Goal: Information Seeking & Learning: Learn about a topic

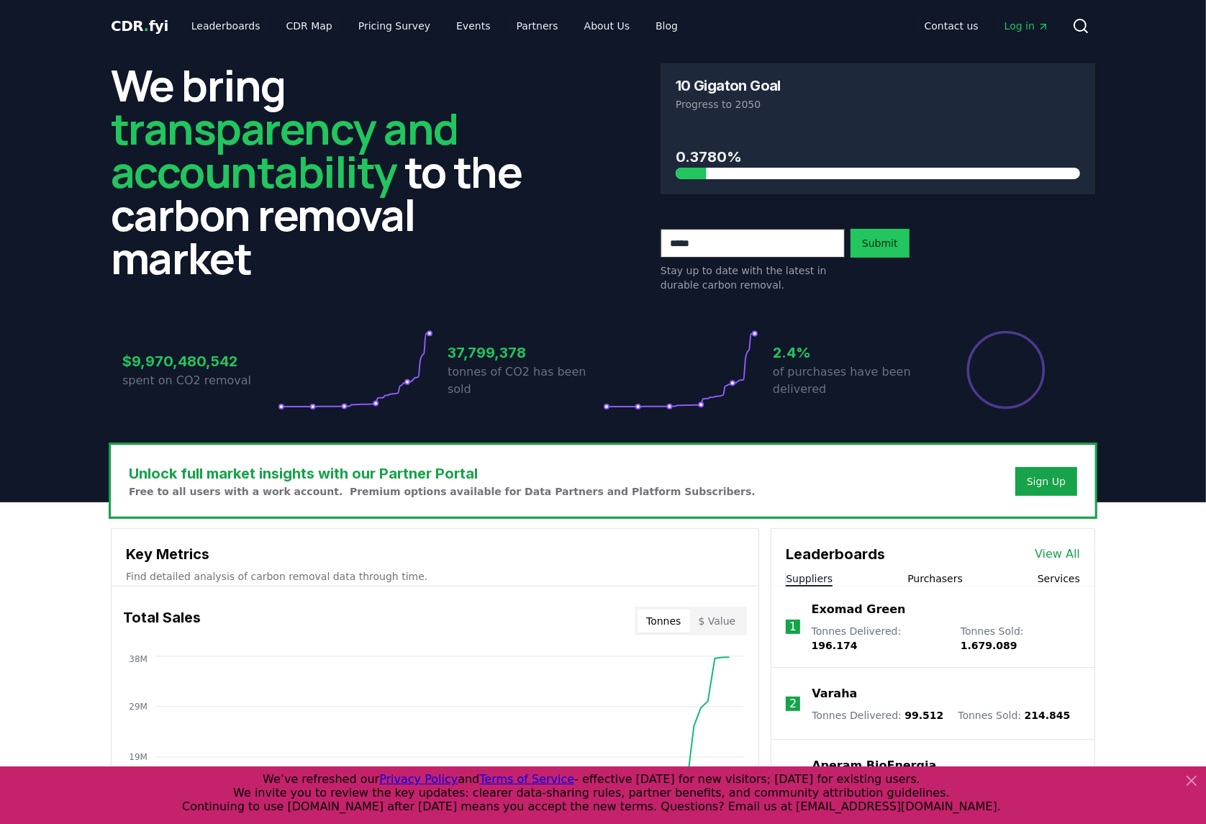
click at [739, 371] on icon at bounding box center [680, 369] width 155 height 81
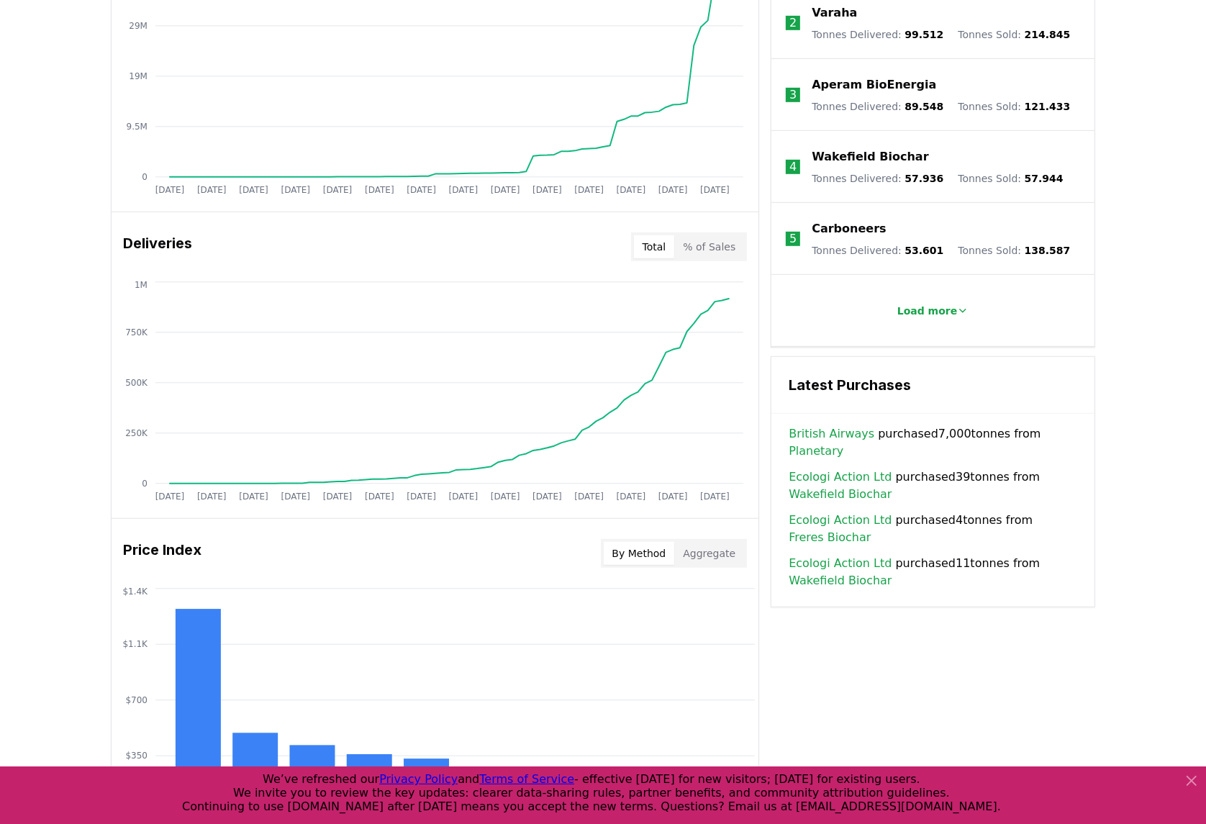
scroll to position [719, 0]
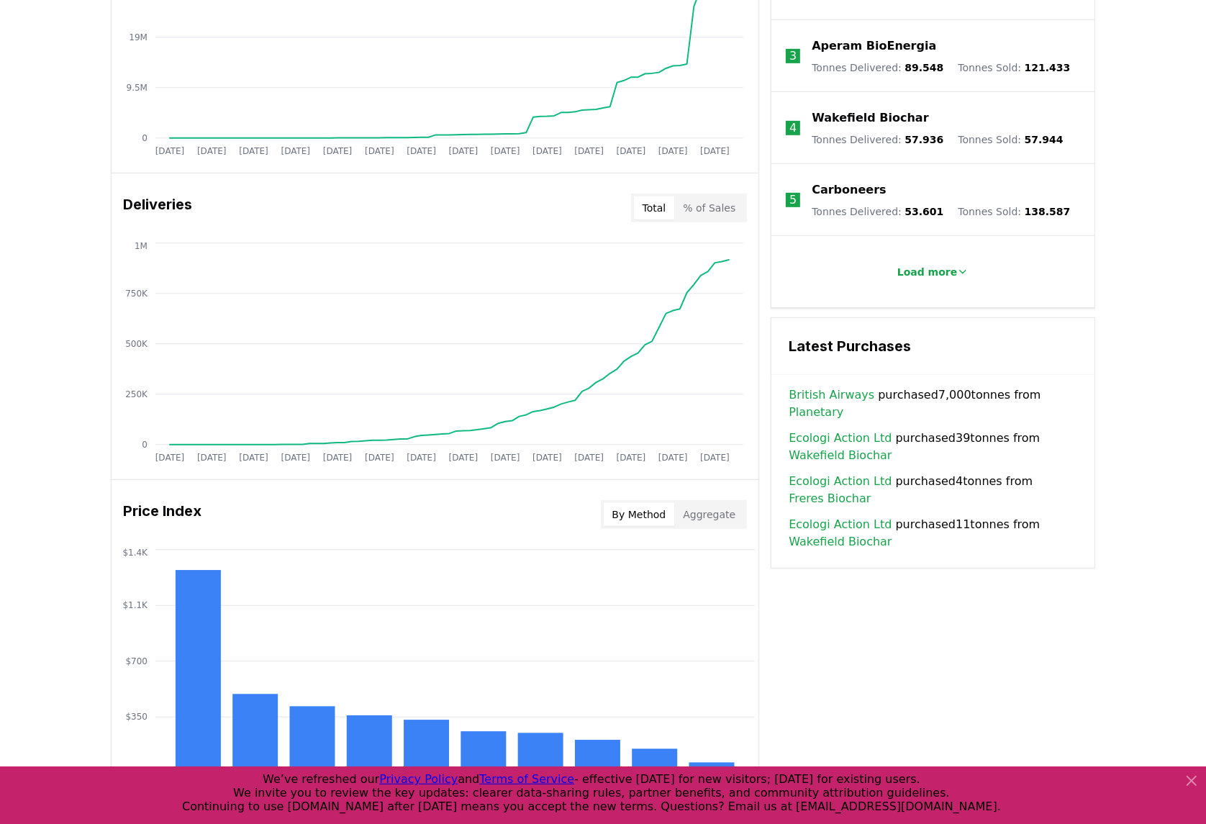
click at [843, 404] on link "Planetary" at bounding box center [815, 412] width 55 height 17
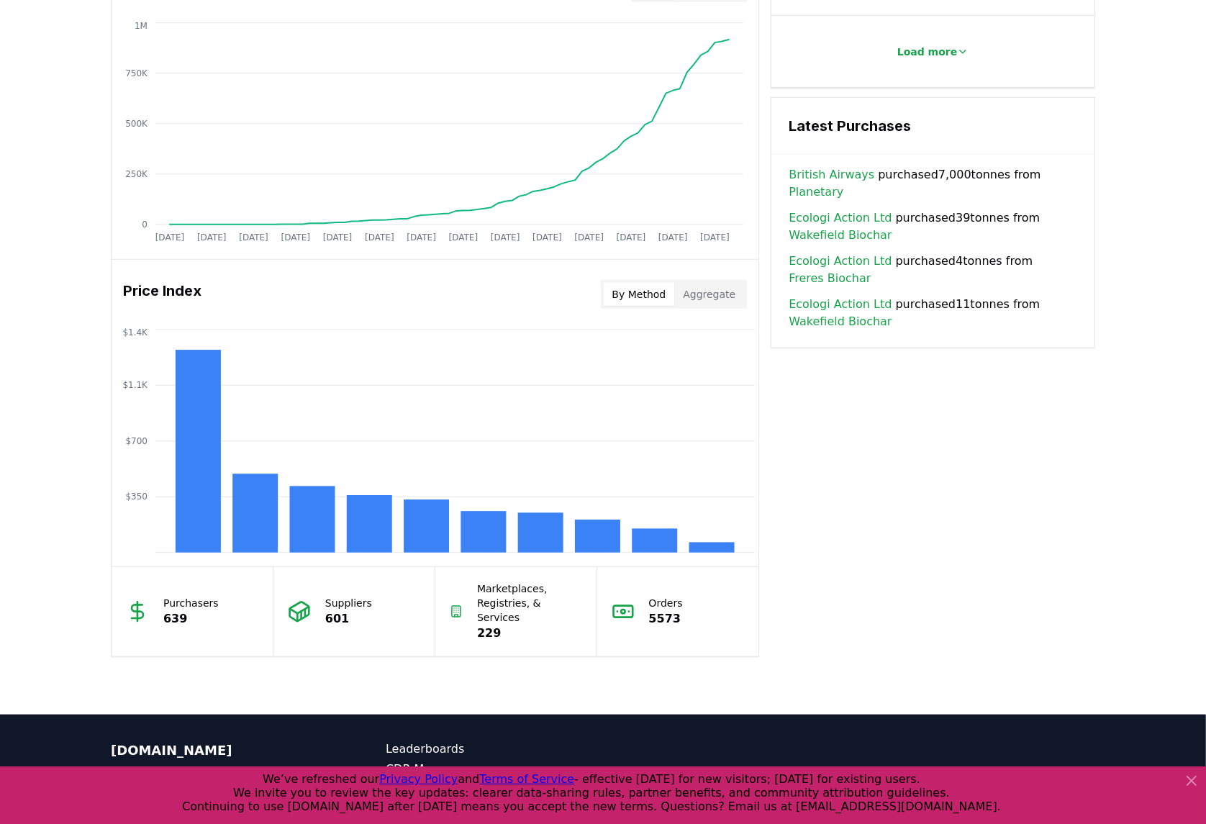
scroll to position [807, 0]
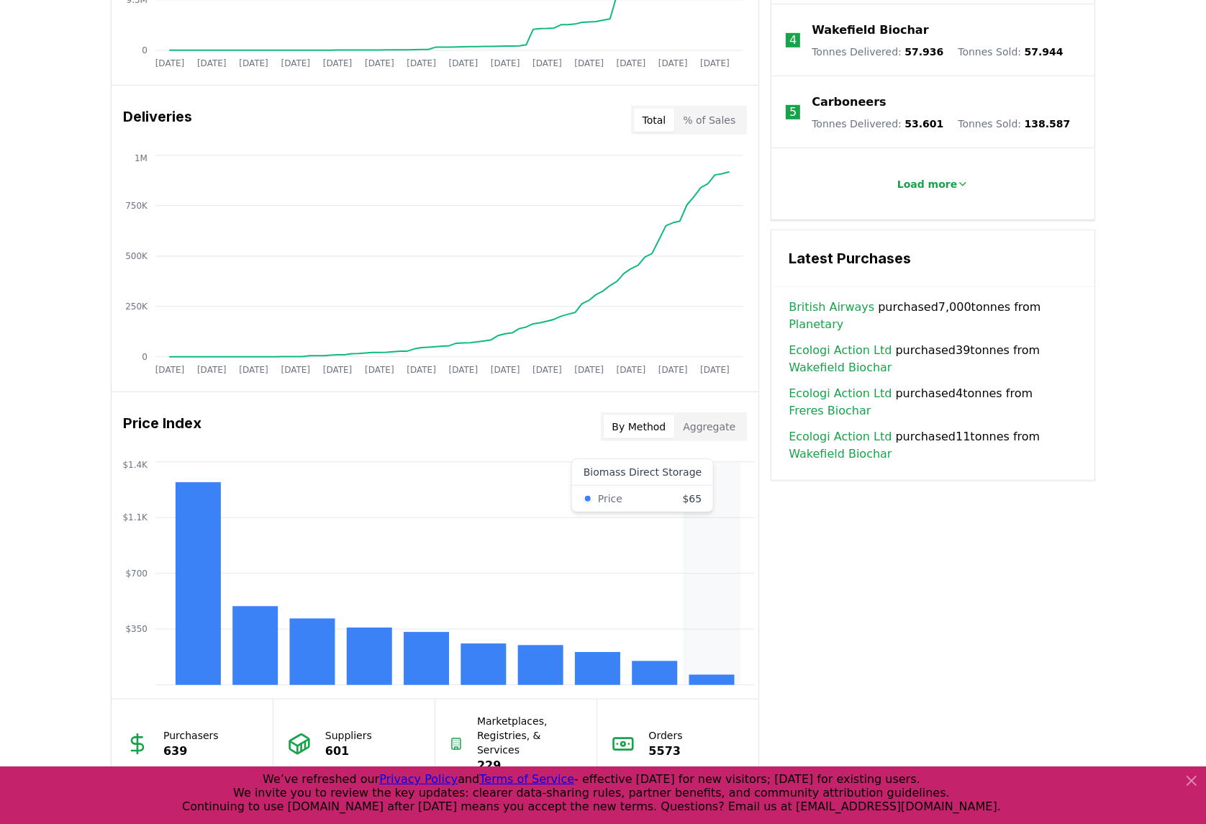
click at [709, 615] on icon "$350 $700 $1.1K $1.4K" at bounding box center [435, 573] width 647 height 230
click at [727, 680] on rect at bounding box center [711, 680] width 45 height 10
click at [590, 476] on icon "$350 $700 $1.1K $1.4K" at bounding box center [435, 573] width 647 height 230
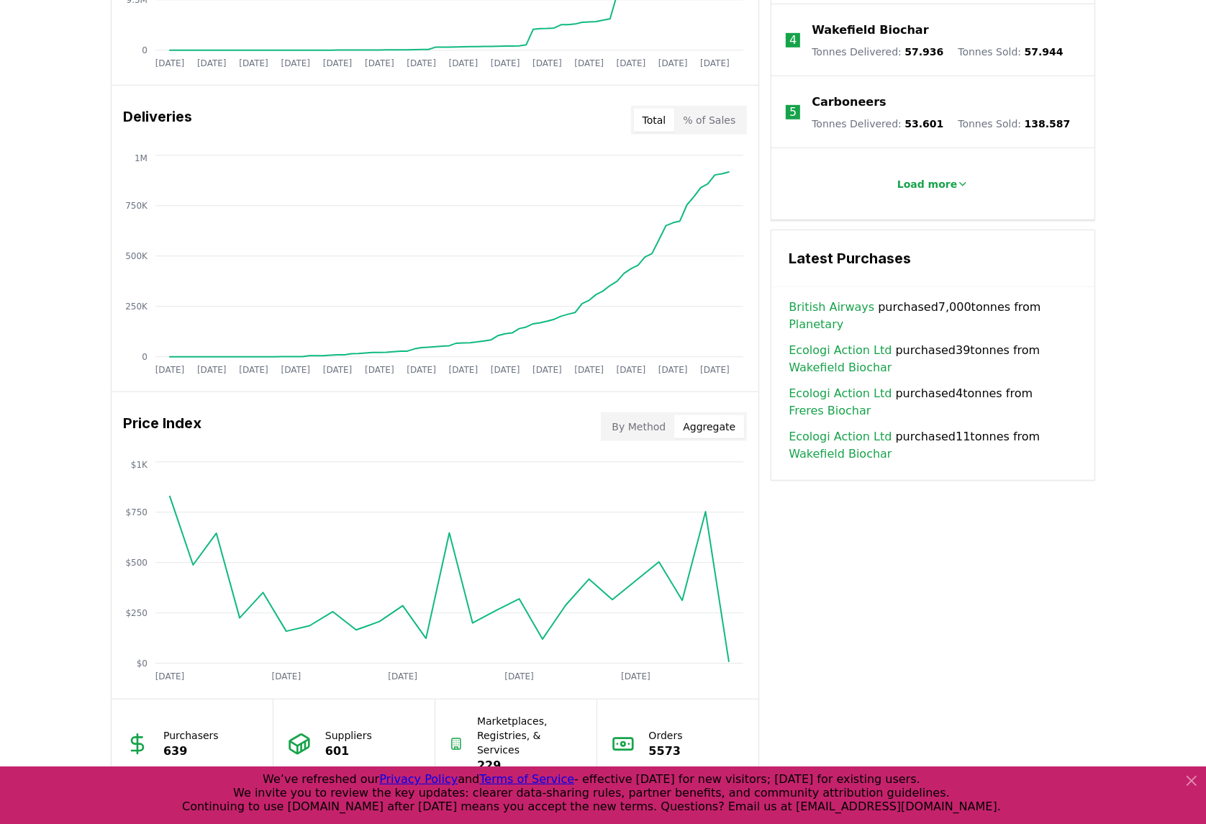
click at [701, 424] on button "Aggregate" at bounding box center [709, 426] width 70 height 23
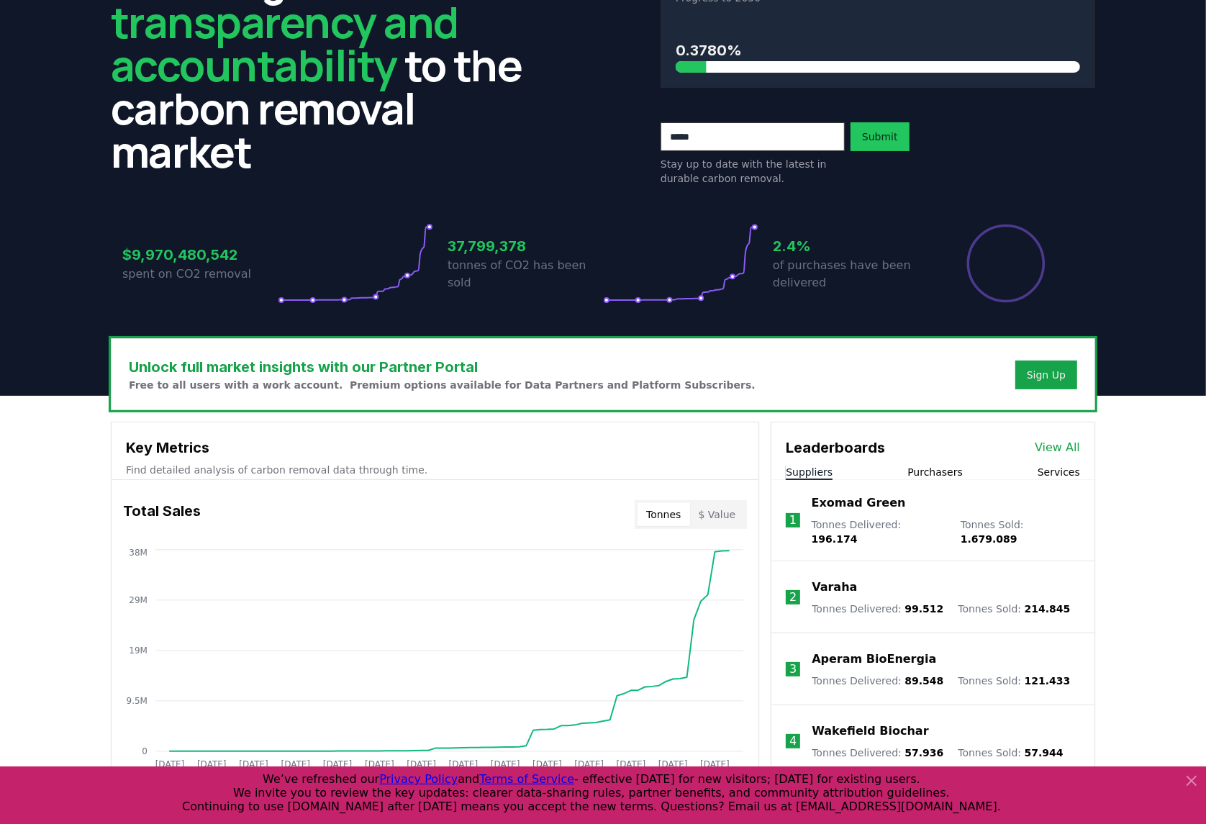
scroll to position [0, 0]
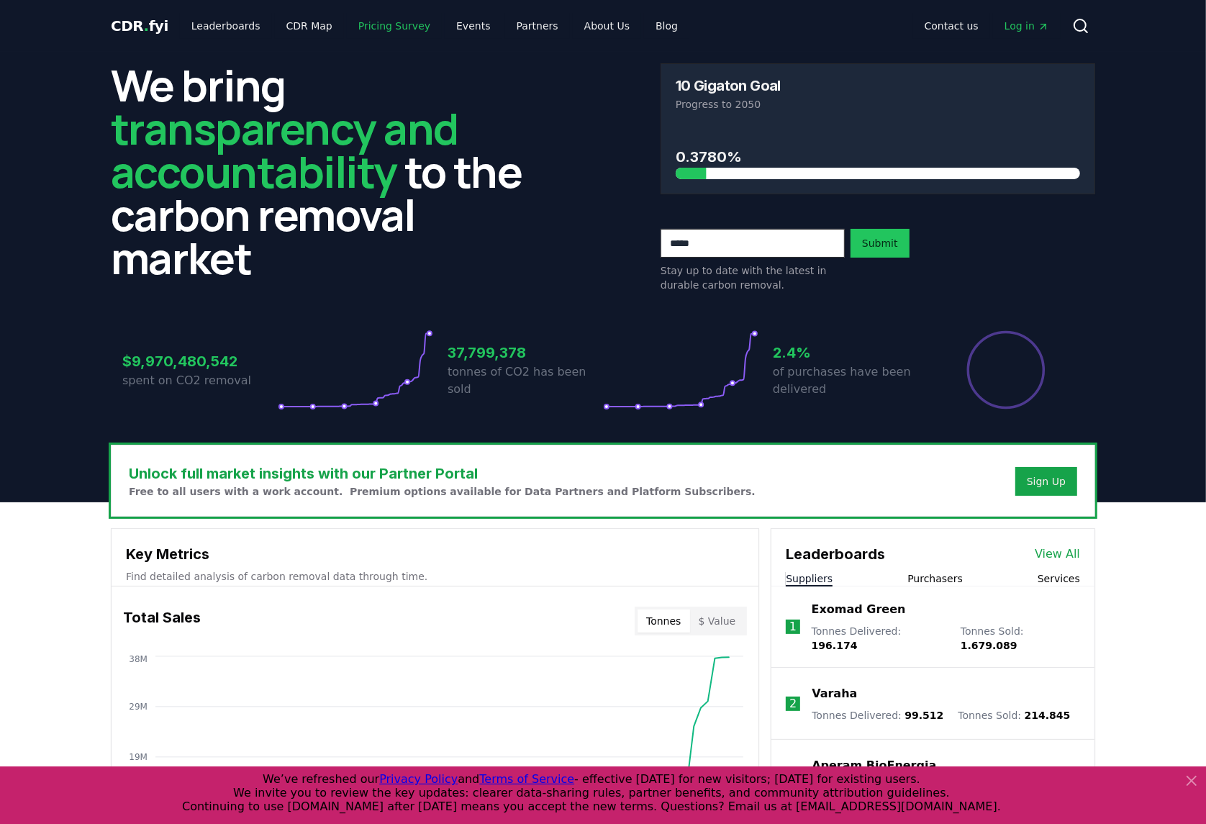
click at [347, 25] on link "Pricing Survey" at bounding box center [394, 26] width 95 height 26
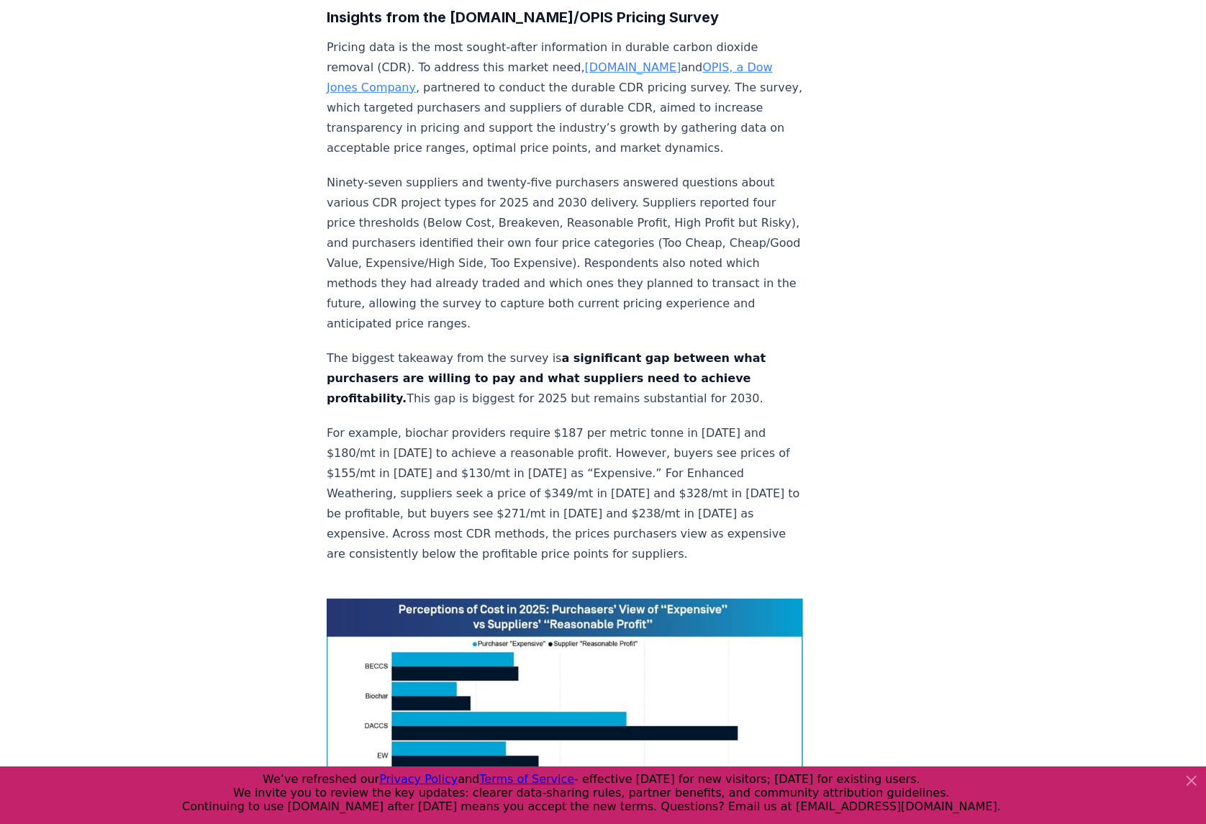
scroll to position [839, 0]
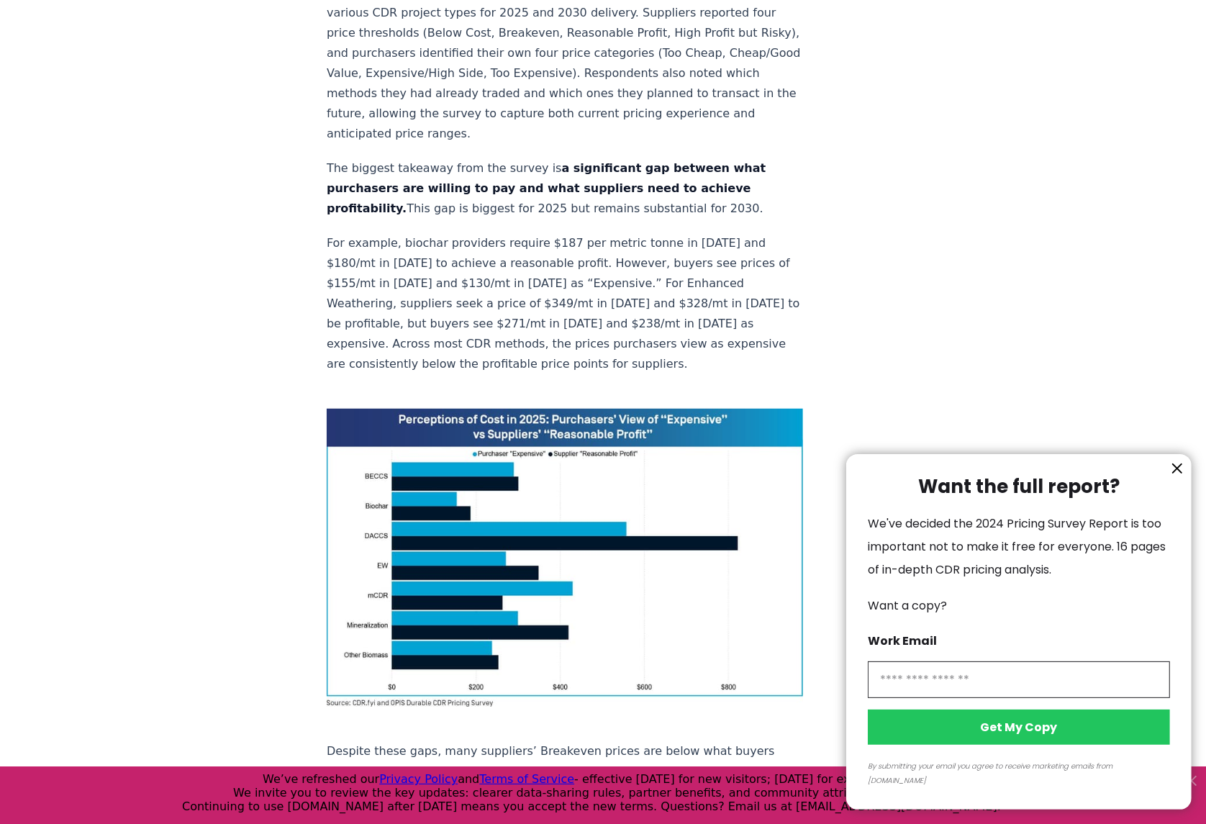
click at [1174, 477] on icon "information" at bounding box center [1176, 468] width 17 height 17
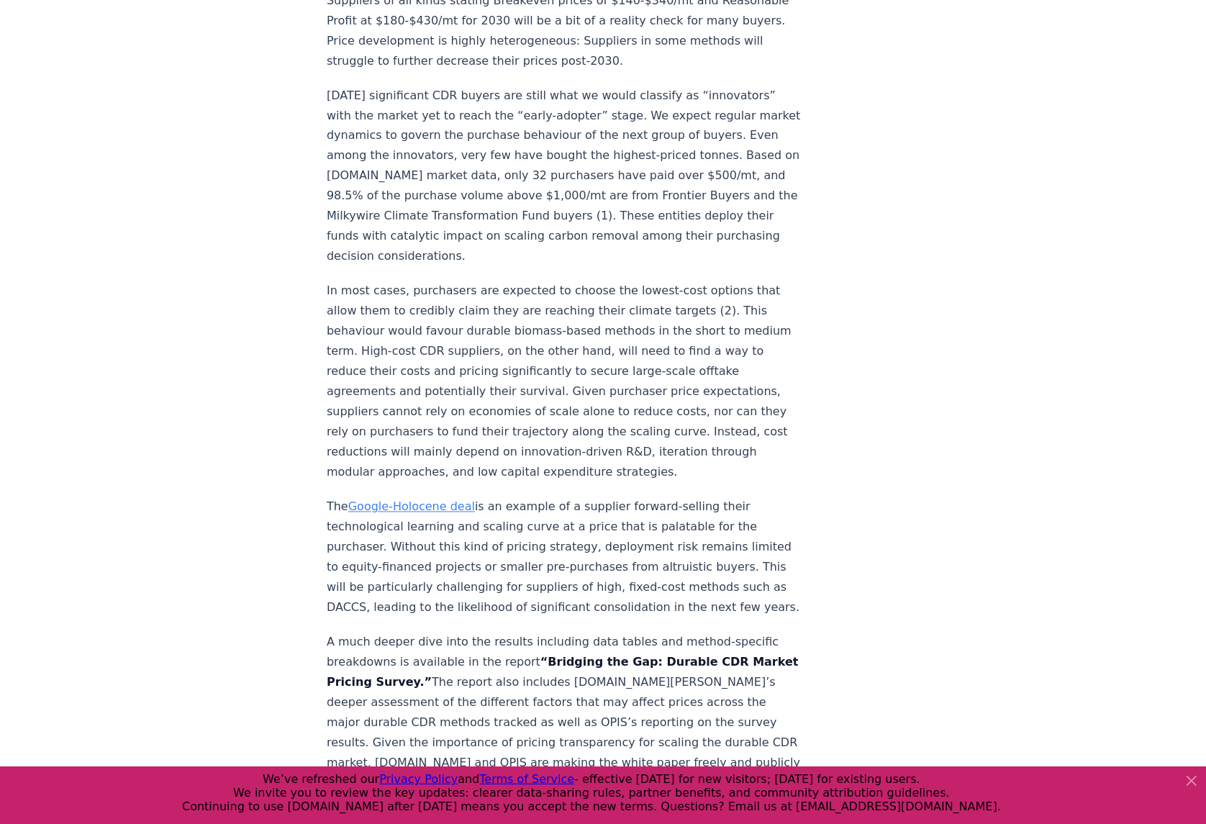
scroll to position [2278, 0]
